Goal: Check status: Check status

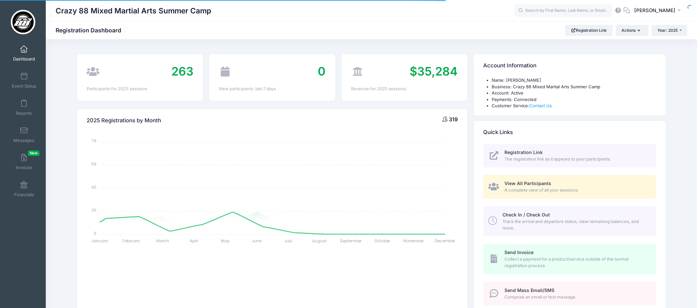
select select
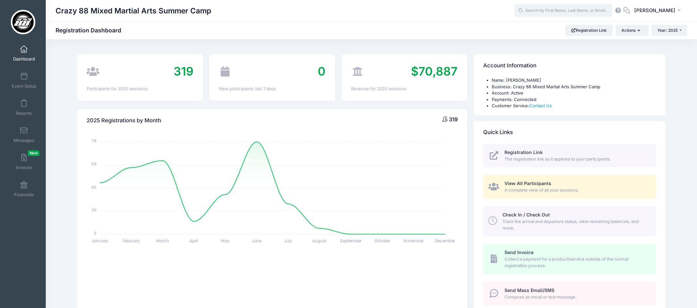
click at [607, 15] on input "text" at bounding box center [564, 10] width 98 height 13
click at [562, 28] on p "Kamari Morgan" at bounding box center [576, 28] width 108 height 7
type input "Kamari Morgan (Week 10: Owings Mills, Aug-18, 2025)"
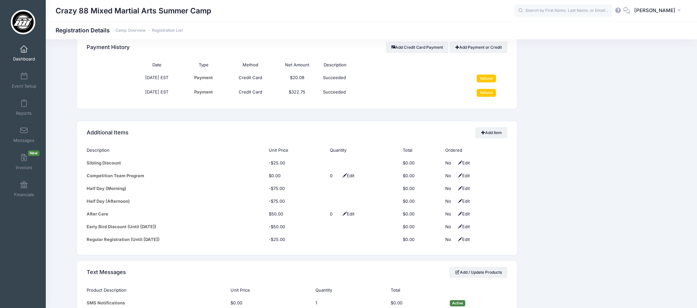
scroll to position [535, 0]
